Goal: Task Accomplishment & Management: Manage account settings

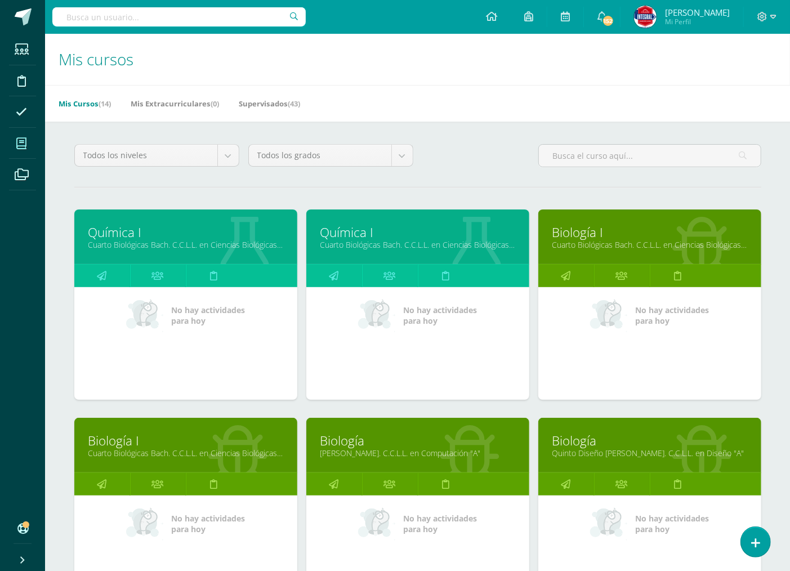
click at [372, 227] on link "Química I" at bounding box center [417, 232] width 195 height 17
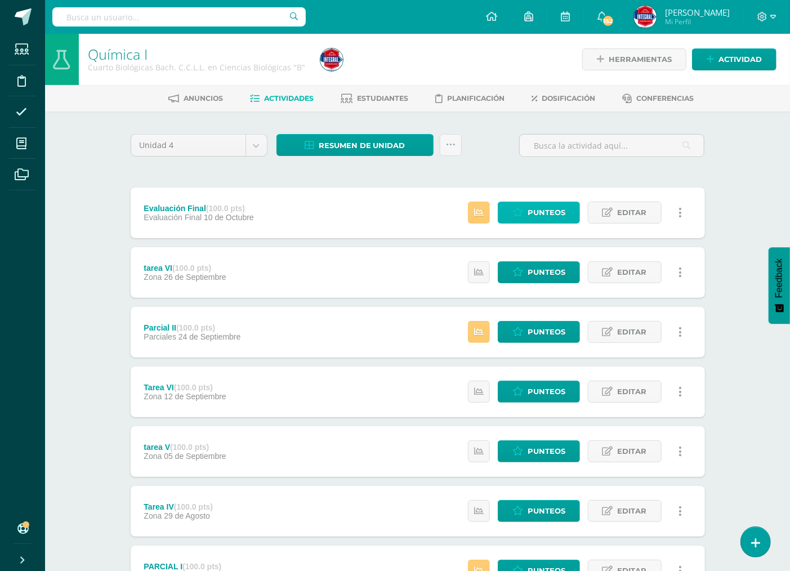
click at [530, 211] on span "Punteos" at bounding box center [547, 212] width 38 height 21
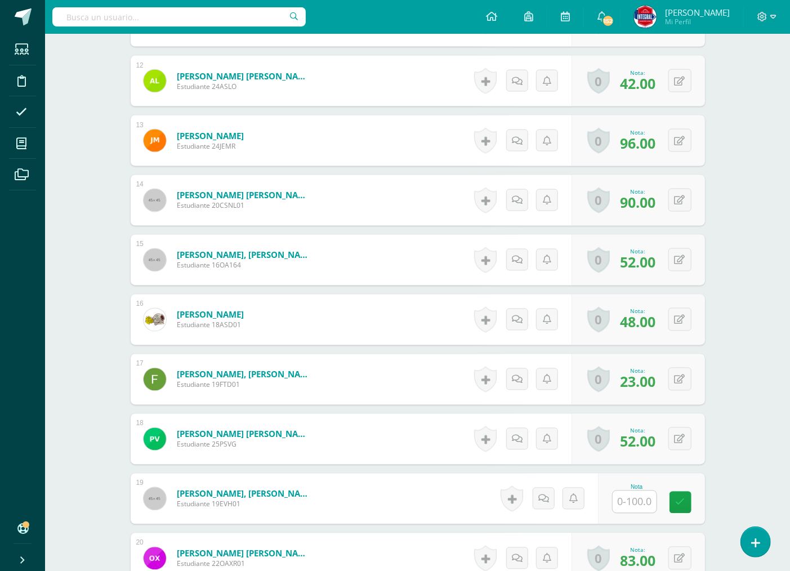
scroll to position [1144, 0]
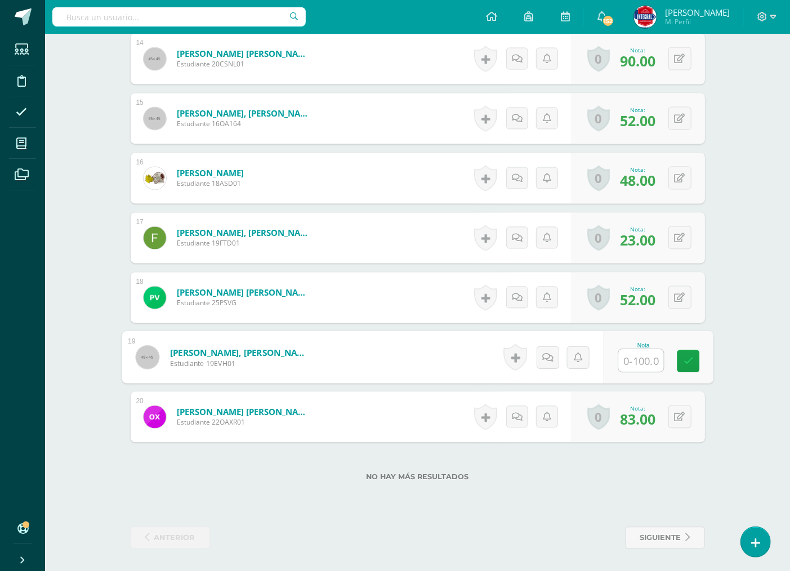
click at [637, 358] on input "text" at bounding box center [640, 361] width 45 height 23
type input "83"
click at [691, 352] on link at bounding box center [688, 361] width 23 height 23
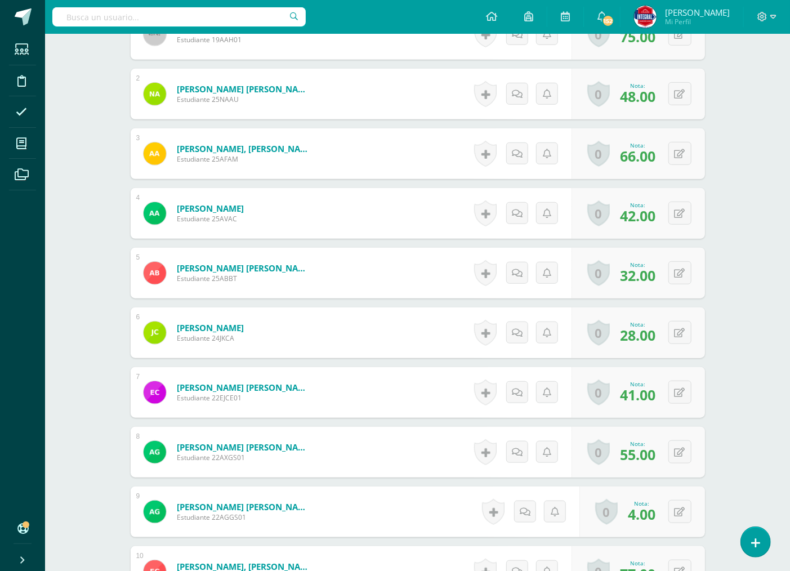
scroll to position [0, 0]
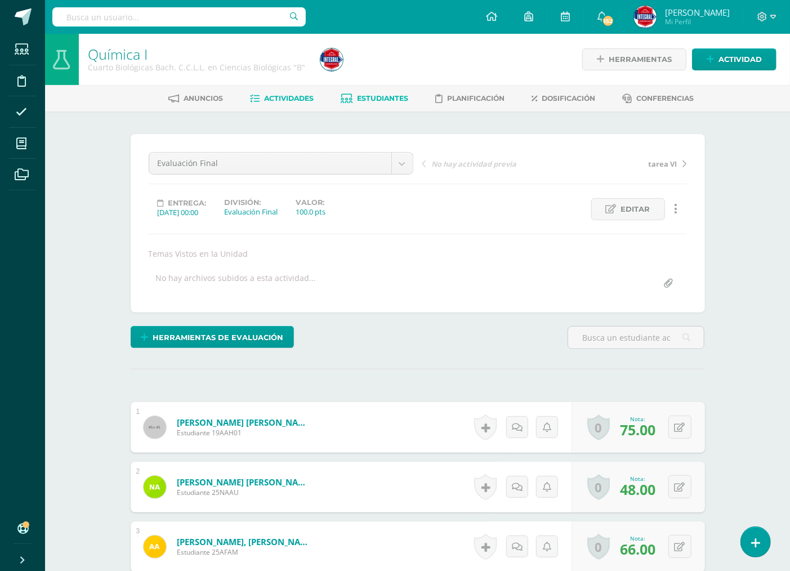
click at [374, 98] on span "Estudiantes" at bounding box center [382, 98] width 51 height 8
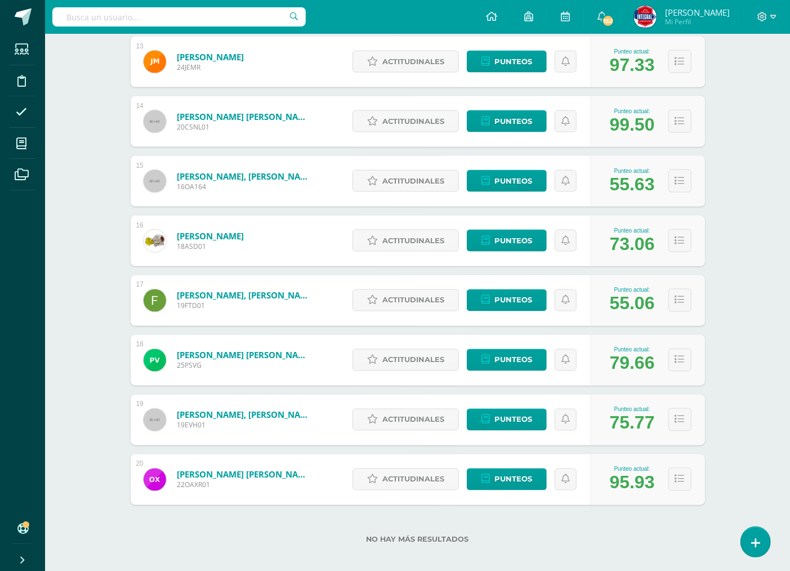
scroll to position [932, 0]
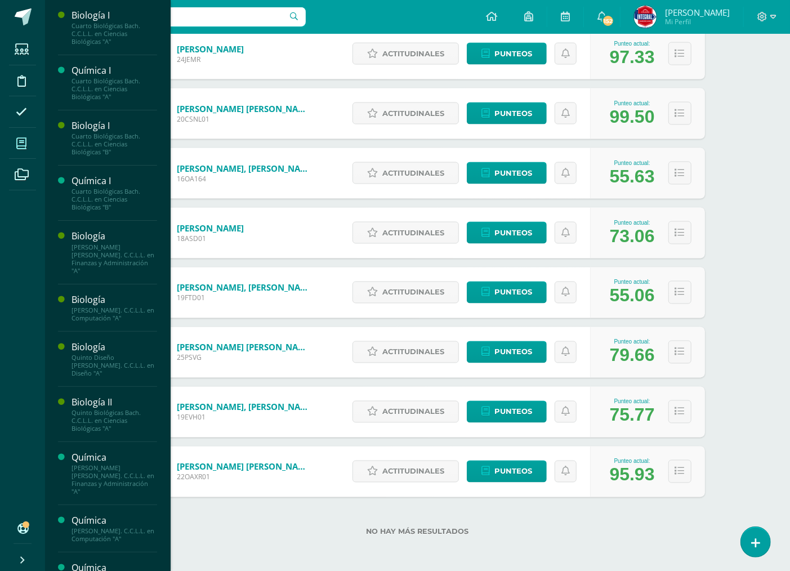
click at [18, 139] on icon at bounding box center [21, 143] width 10 height 11
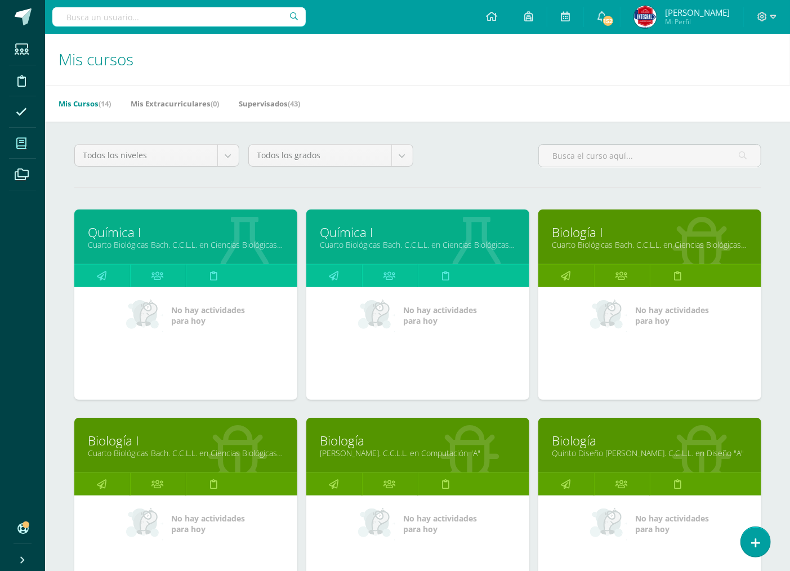
click at [110, 439] on link "Biología I" at bounding box center [185, 440] width 195 height 17
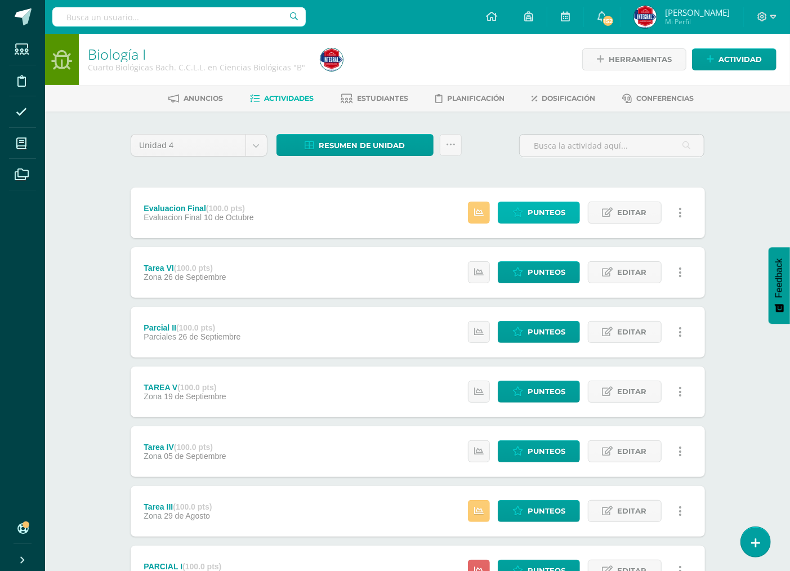
click at [558, 211] on span "Punteos" at bounding box center [547, 212] width 38 height 21
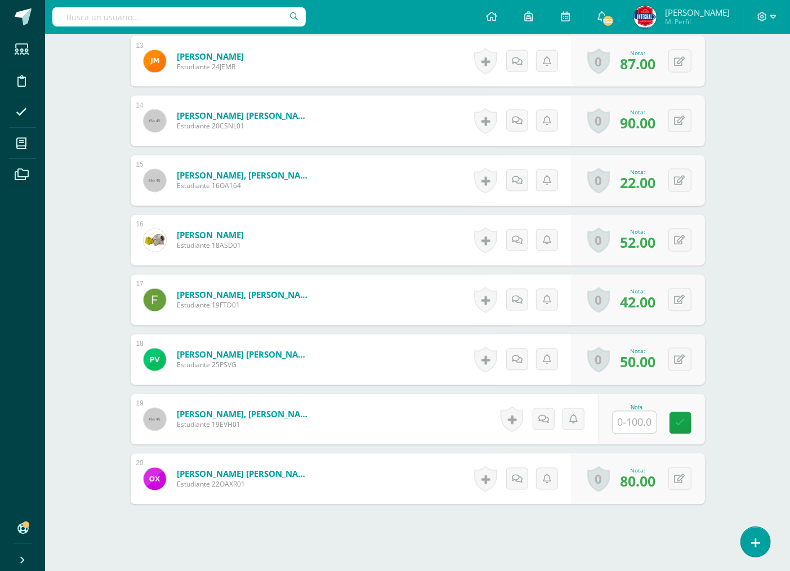
scroll to position [1072, 0]
click at [621, 421] on input "text" at bounding box center [640, 422] width 45 height 23
type input "86"
click at [688, 428] on link at bounding box center [688, 423] width 23 height 23
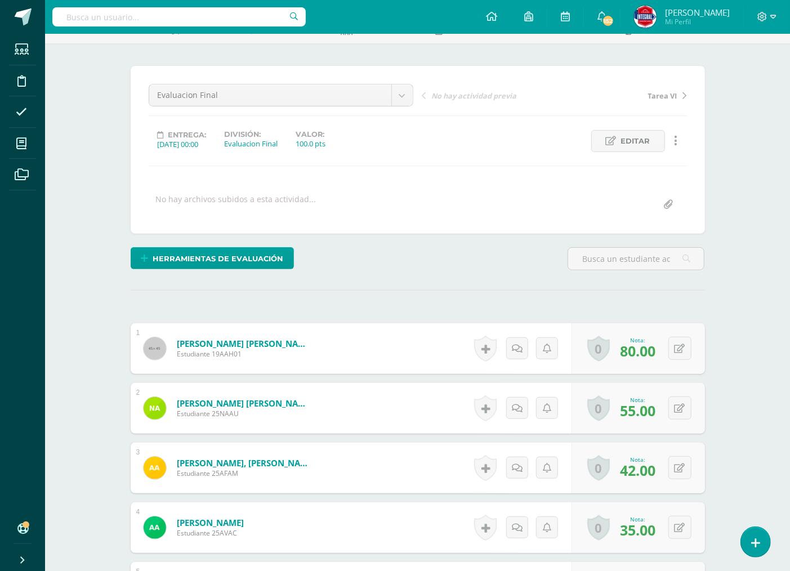
scroll to position [0, 0]
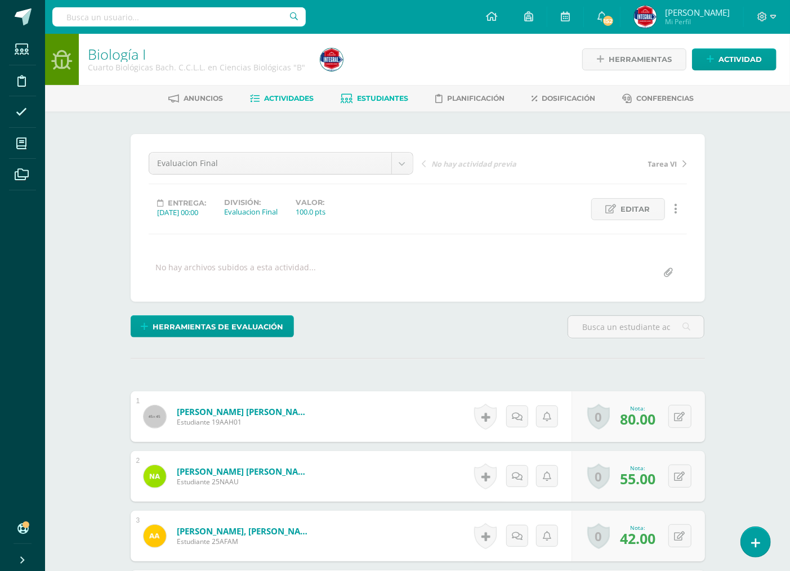
click at [358, 94] on span "Estudiantes" at bounding box center [382, 98] width 51 height 8
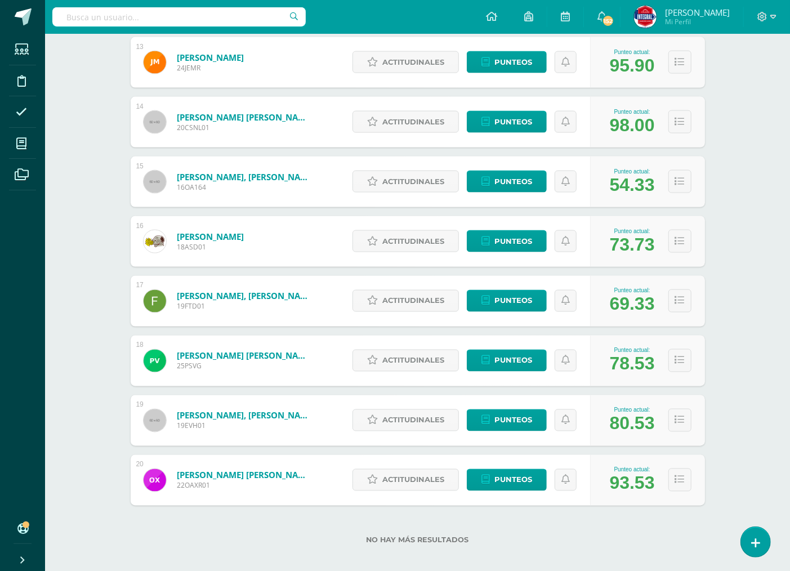
scroll to position [932, 0]
